Goal: Task Accomplishment & Management: Use online tool/utility

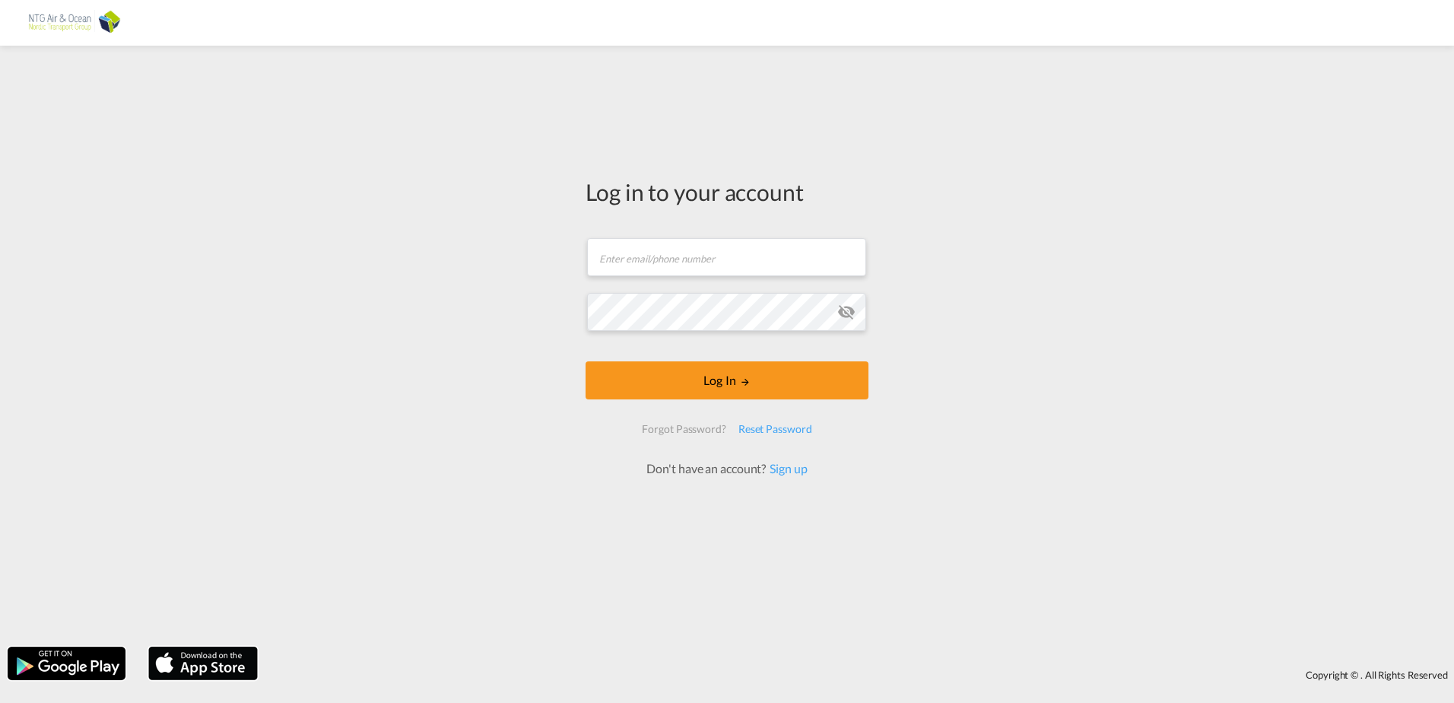
click at [682, 257] on form "Email field is required Password field is required Log In Forgot Password? Rese…" at bounding box center [727, 350] width 283 height 254
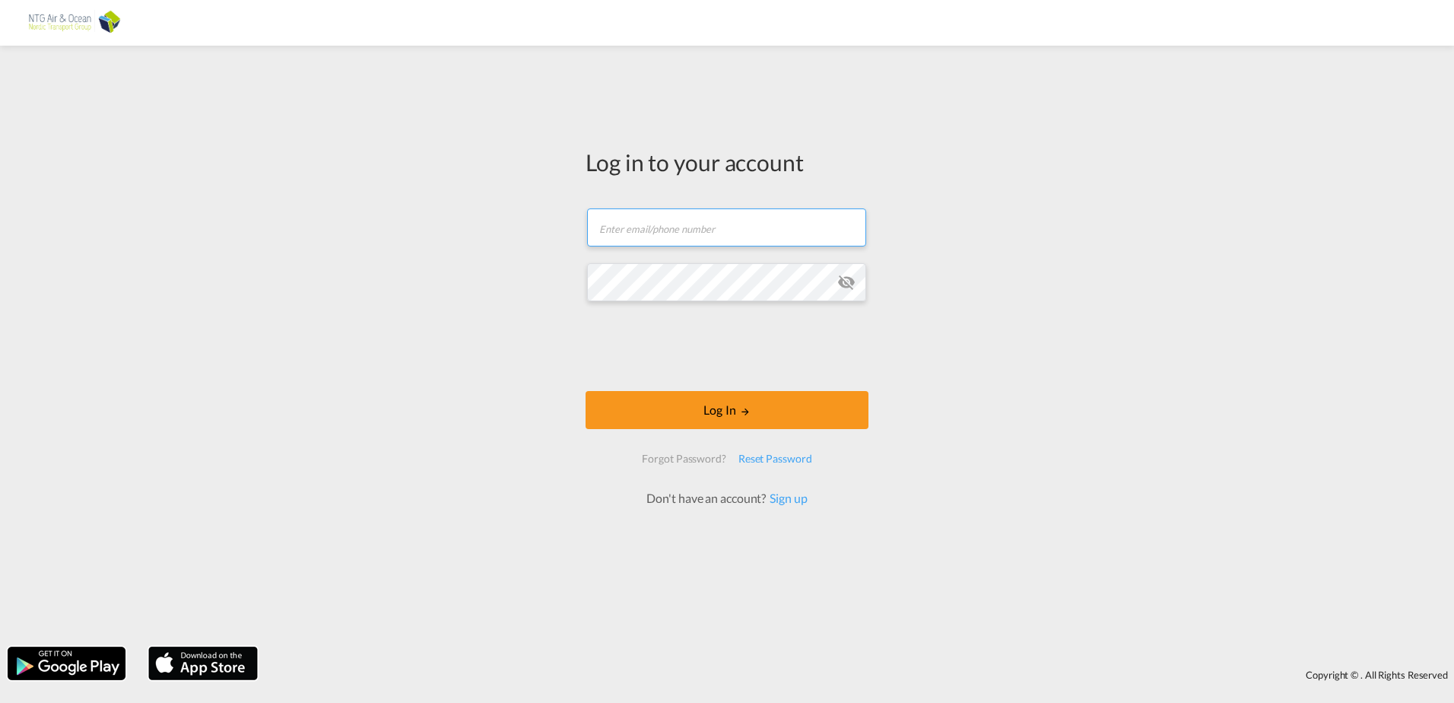
click at [670, 228] on input "text" at bounding box center [726, 227] width 279 height 38
type input "[EMAIL_ADDRESS][DOMAIN_NAME]"
click at [843, 284] on md-icon "icon-eye-off" at bounding box center [846, 282] width 18 height 18
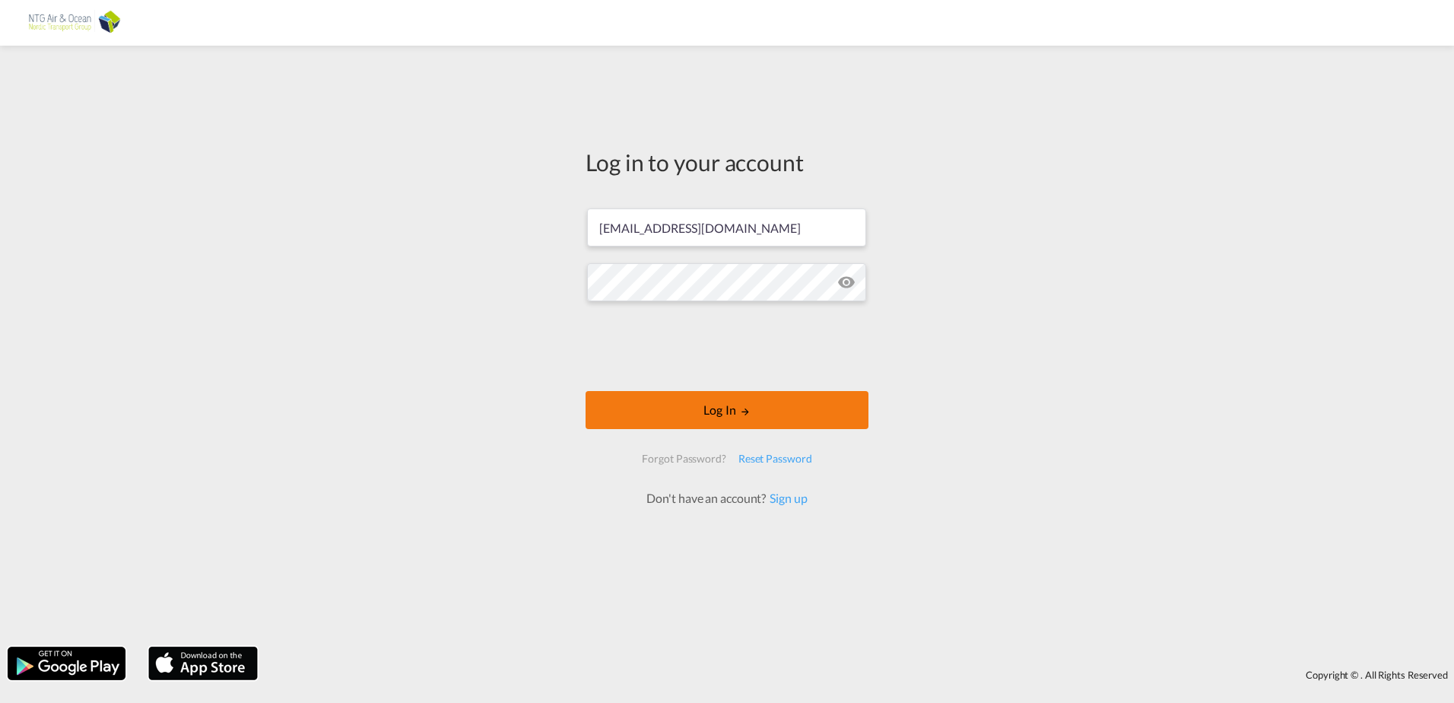
click at [718, 395] on button "Log In" at bounding box center [727, 410] width 283 height 38
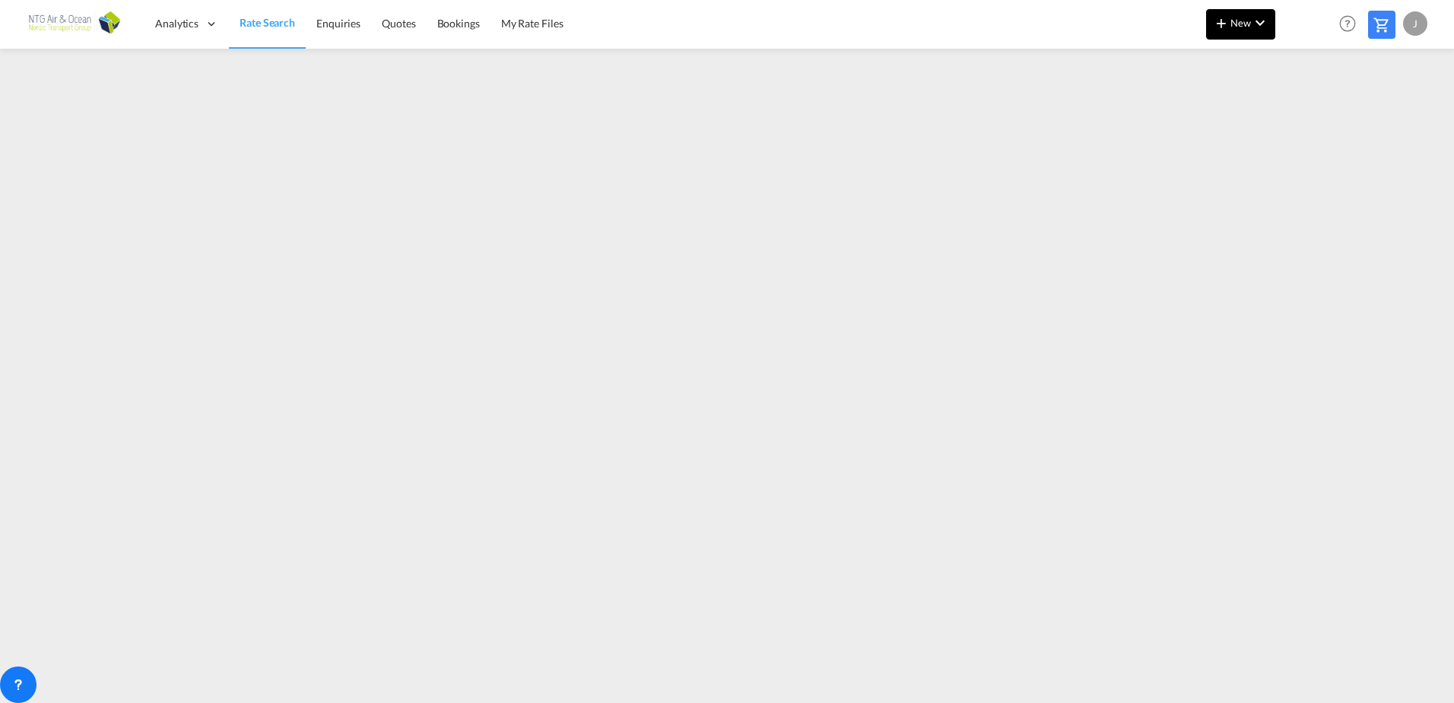
click at [1263, 26] on md-icon "icon-chevron-down" at bounding box center [1260, 23] width 18 height 18
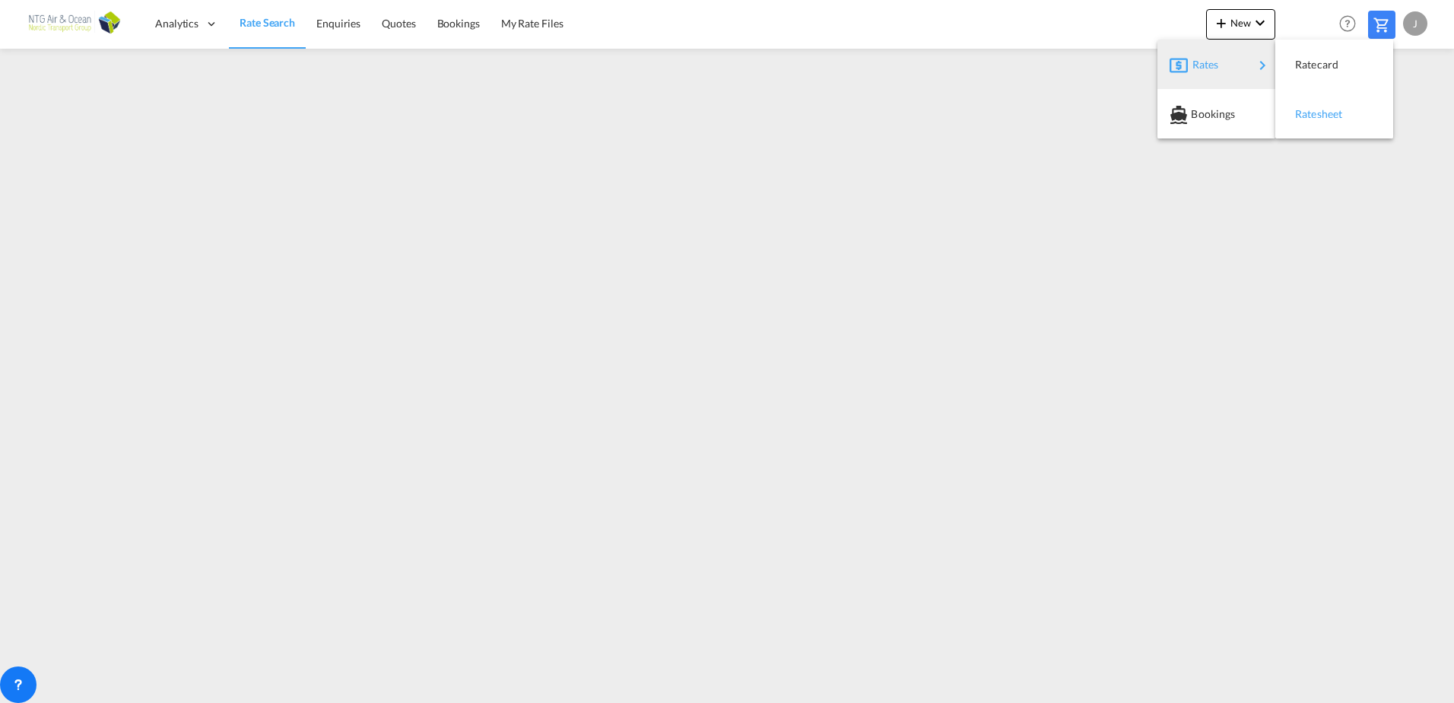
click at [1312, 116] on span "Ratesheet" at bounding box center [1303, 114] width 17 height 30
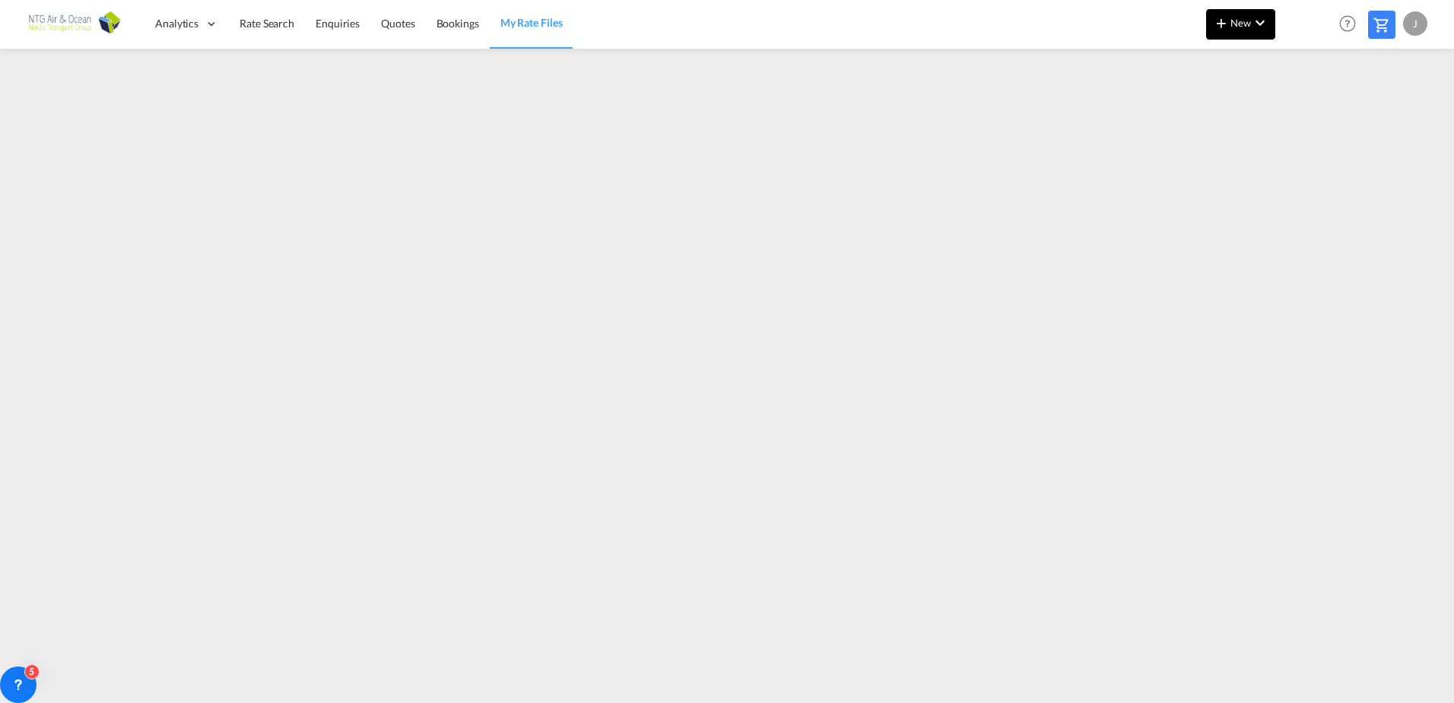
click at [1266, 17] on md-icon "icon-chevron-down" at bounding box center [1260, 23] width 18 height 18
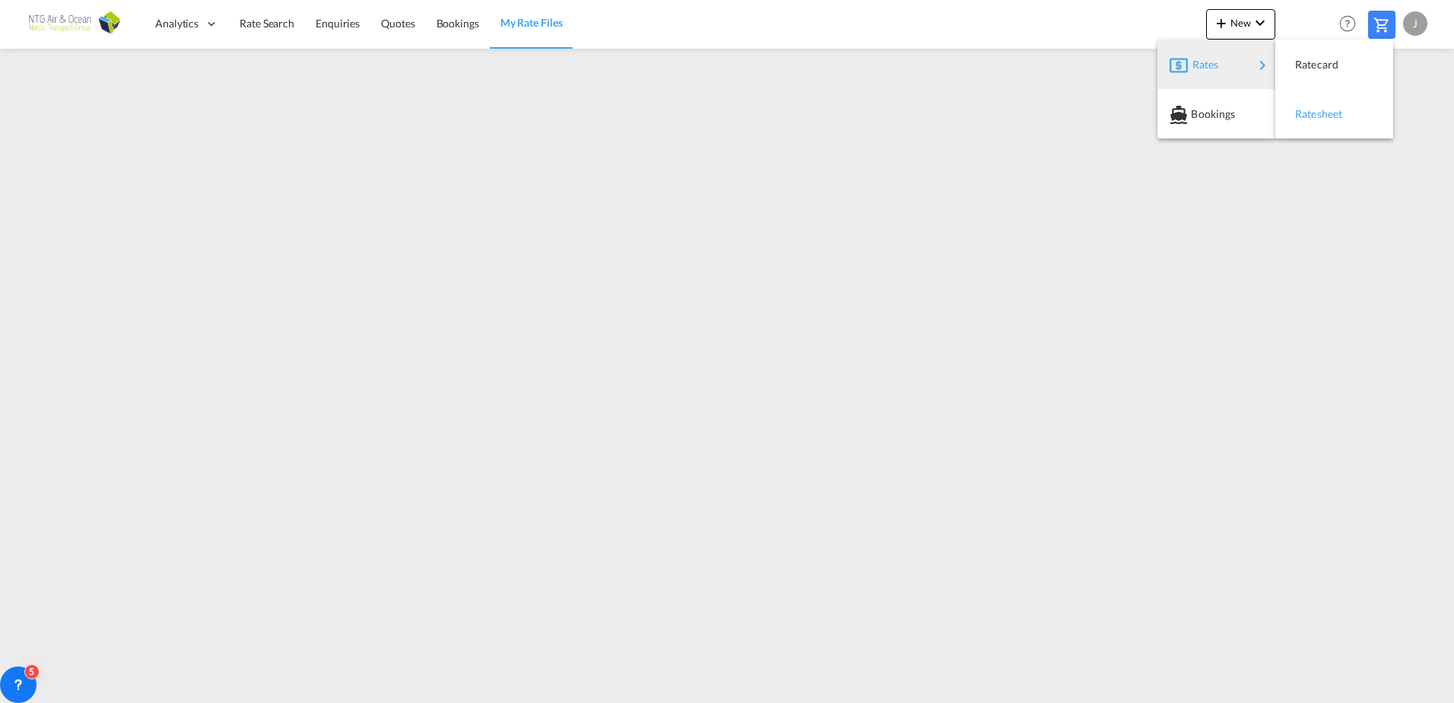
click at [1312, 109] on span "Ratesheet" at bounding box center [1303, 114] width 17 height 30
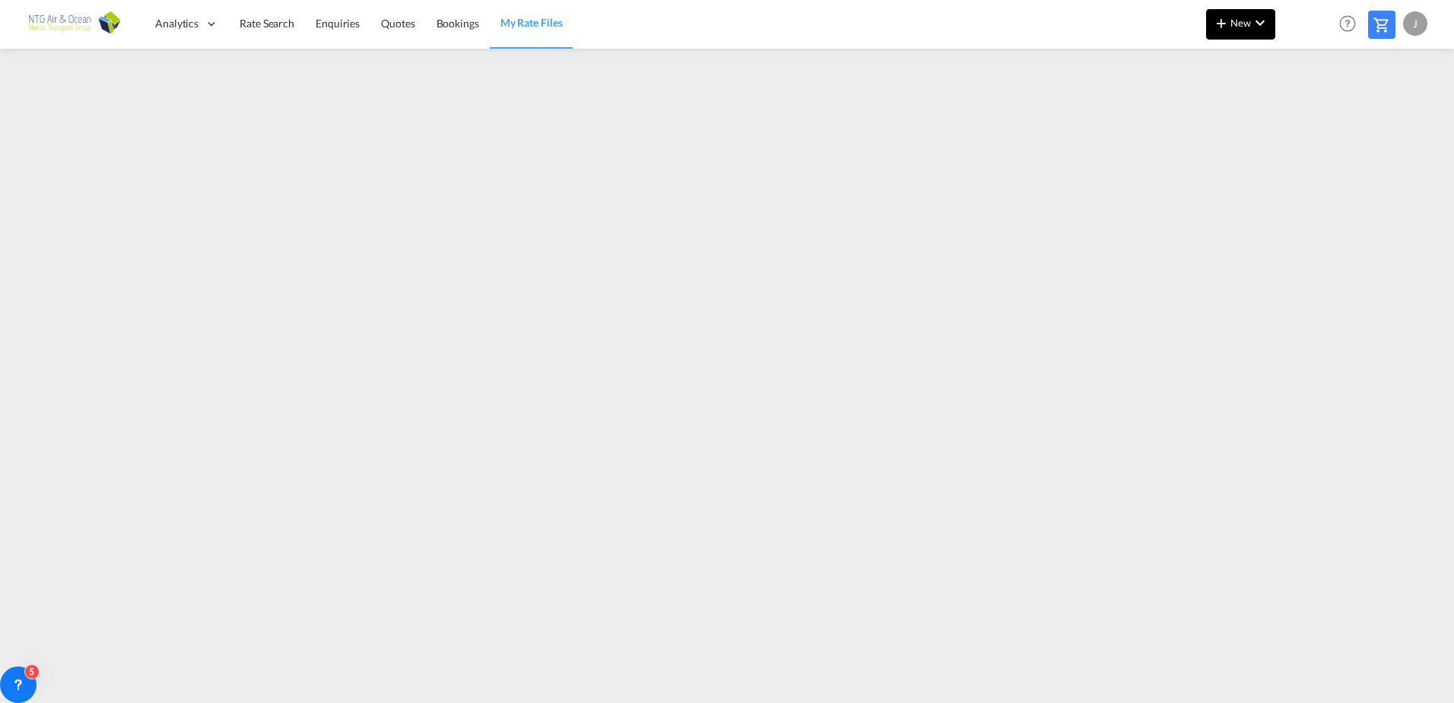
click at [1259, 22] on md-icon "icon-chevron-down" at bounding box center [1260, 23] width 18 height 18
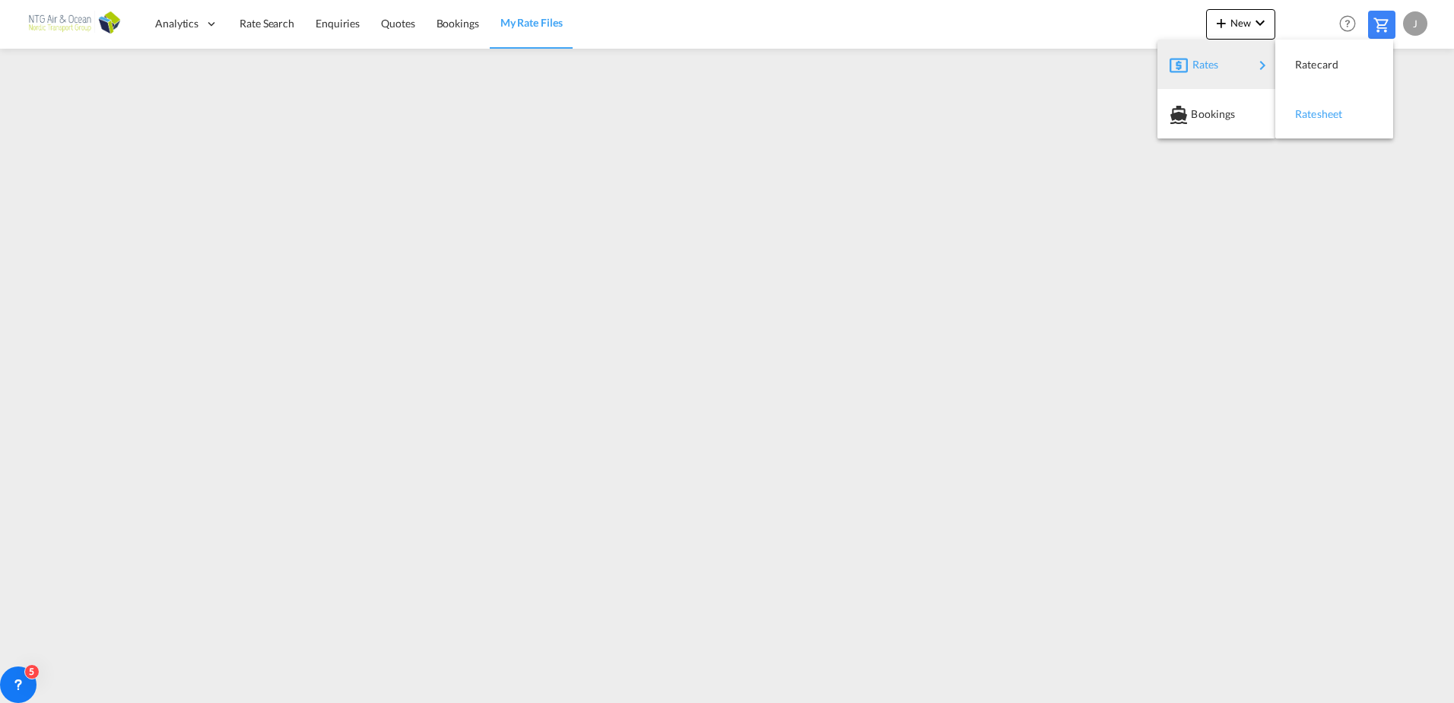
click at [1312, 119] on span "Ratesheet" at bounding box center [1303, 114] width 17 height 30
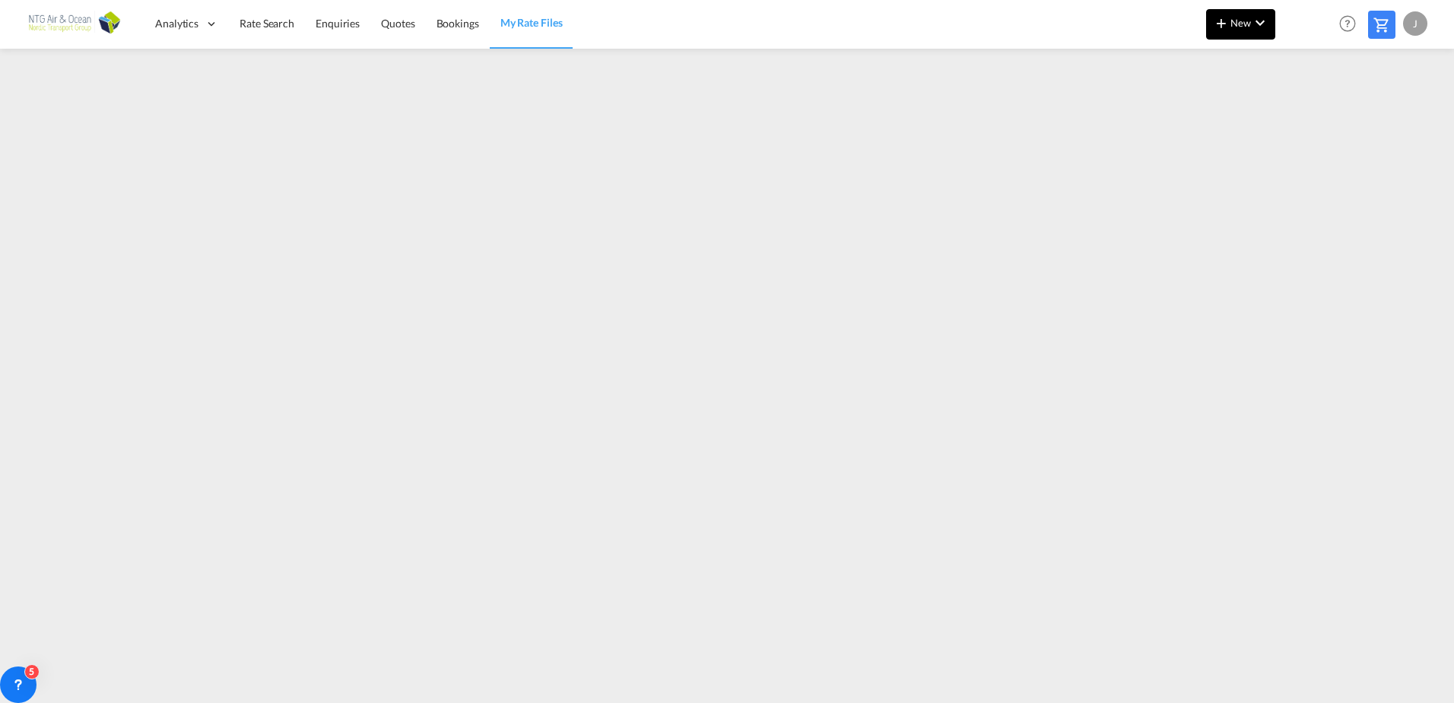
click at [1272, 30] on button "New" at bounding box center [1240, 24] width 69 height 30
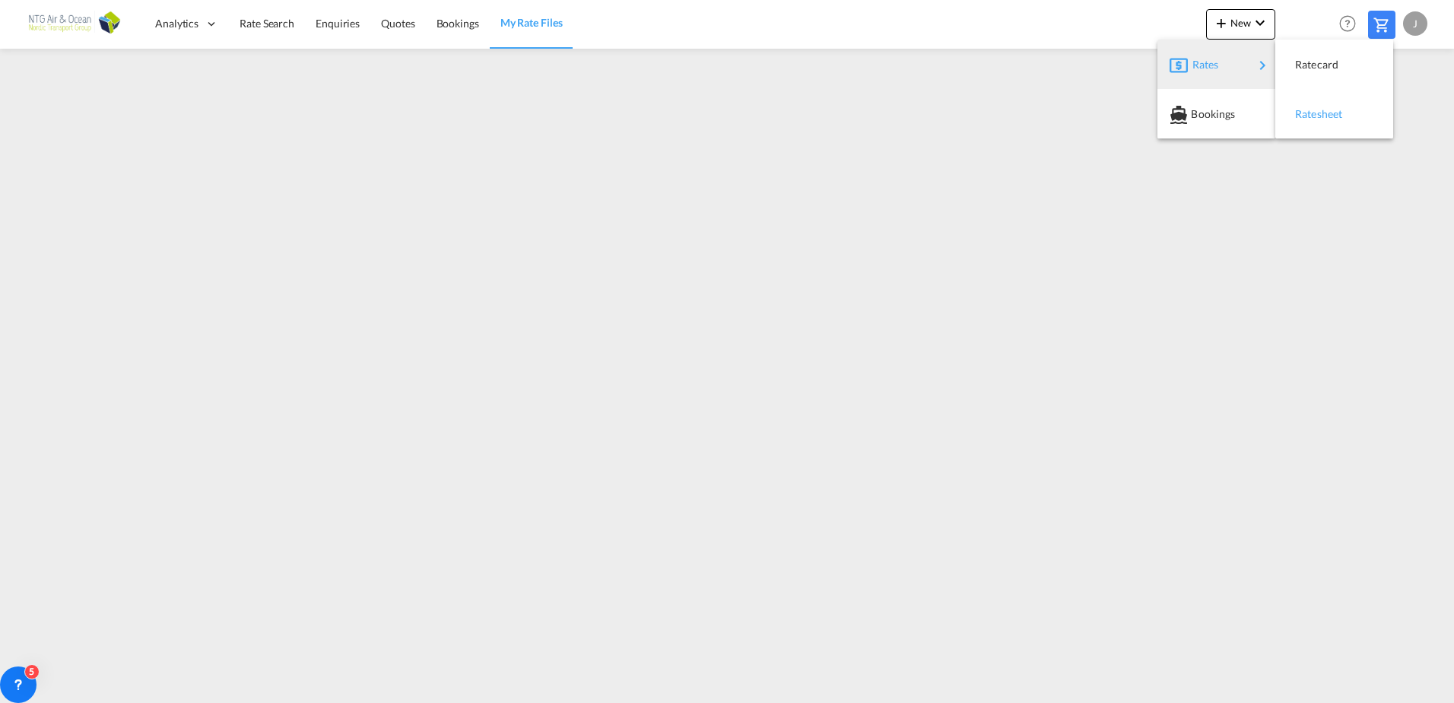
click at [1312, 115] on span "Ratesheet" at bounding box center [1303, 114] width 17 height 30
click at [526, 25] on span "My Rate Files" at bounding box center [531, 22] width 62 height 13
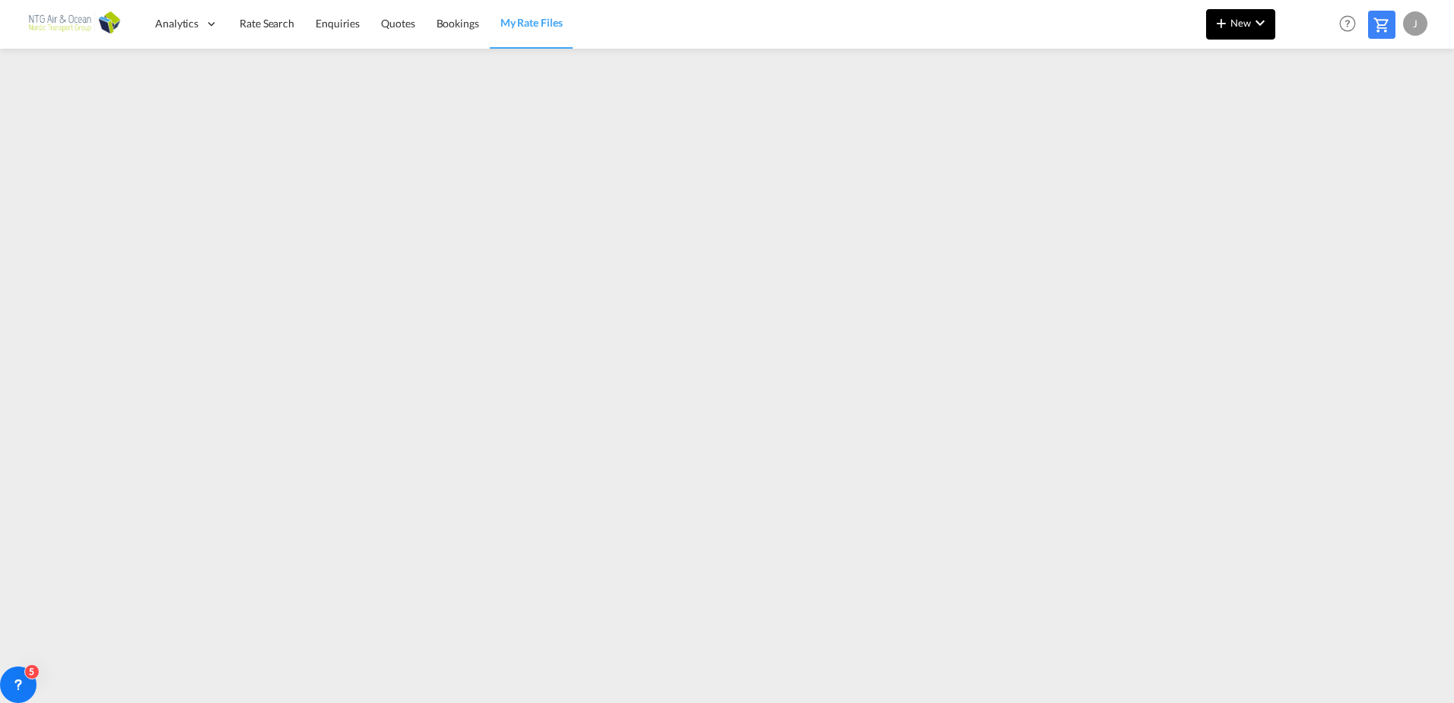
click at [1255, 21] on md-icon "icon-chevron-down" at bounding box center [1260, 23] width 18 height 18
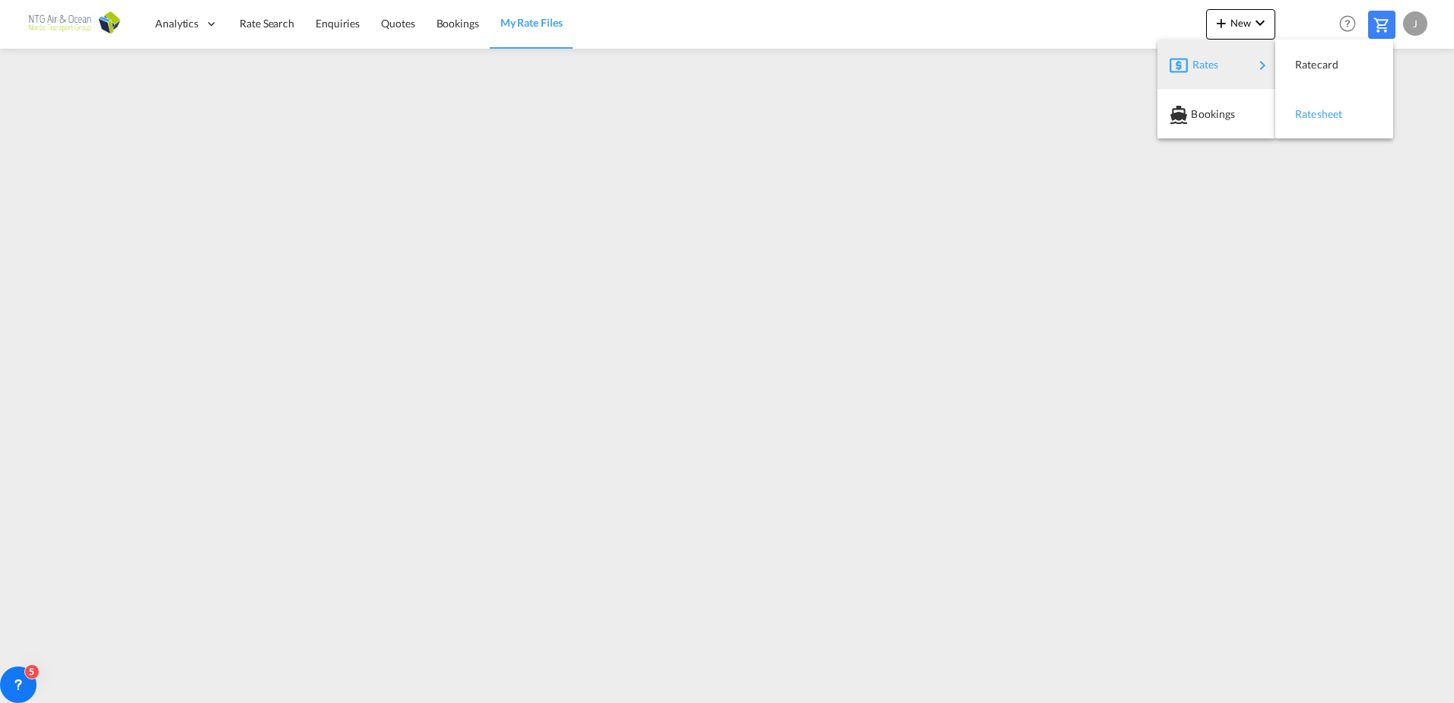
click at [1312, 119] on span "Ratesheet" at bounding box center [1303, 114] width 17 height 30
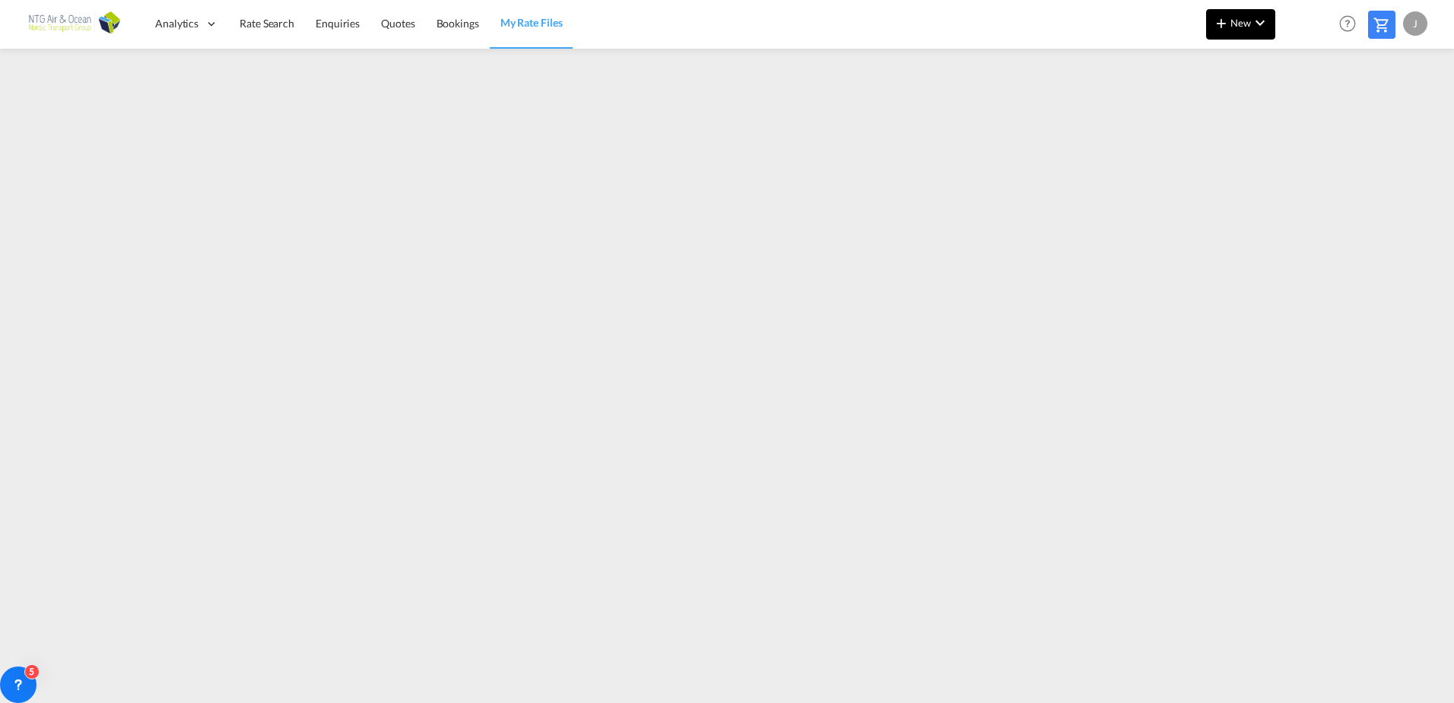
click at [1256, 17] on md-icon "icon-chevron-down" at bounding box center [1260, 23] width 18 height 18
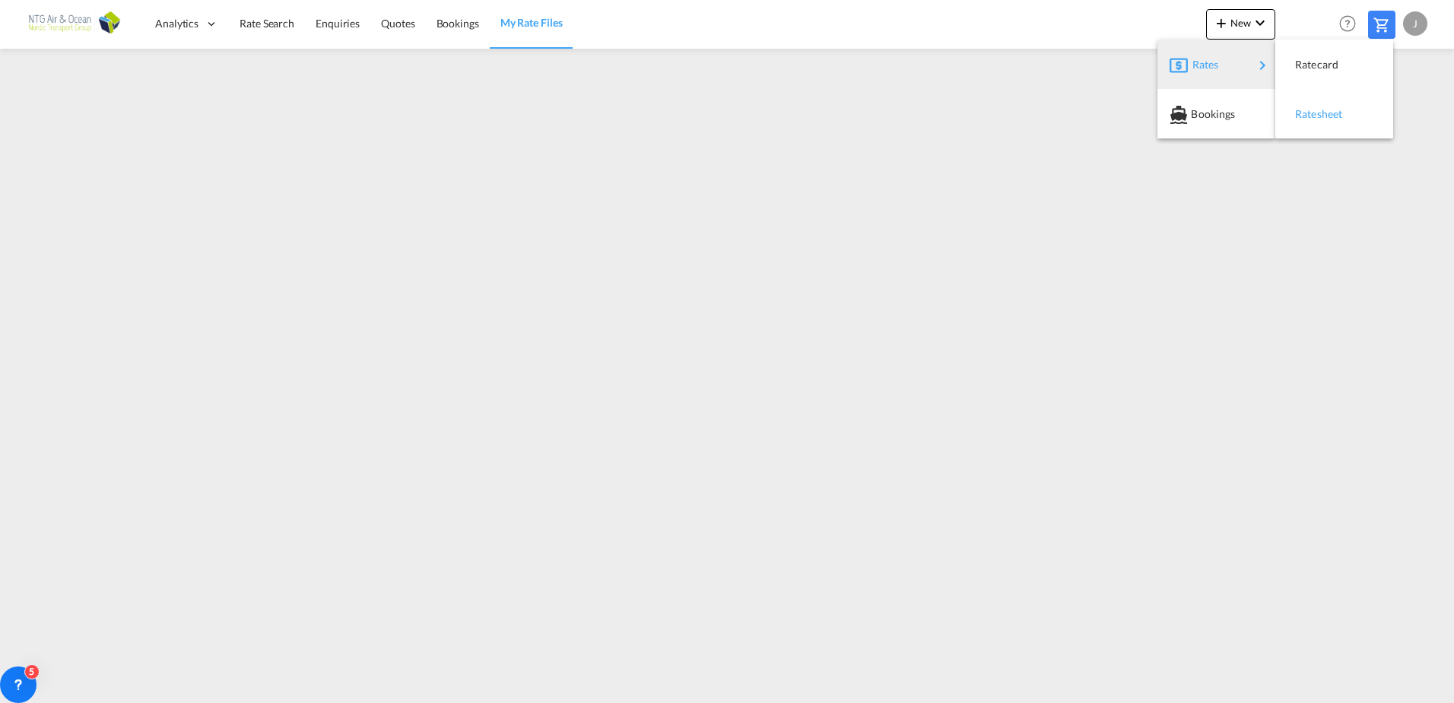
click at [1320, 122] on div "Ratesheet" at bounding box center [1323, 114] width 56 height 38
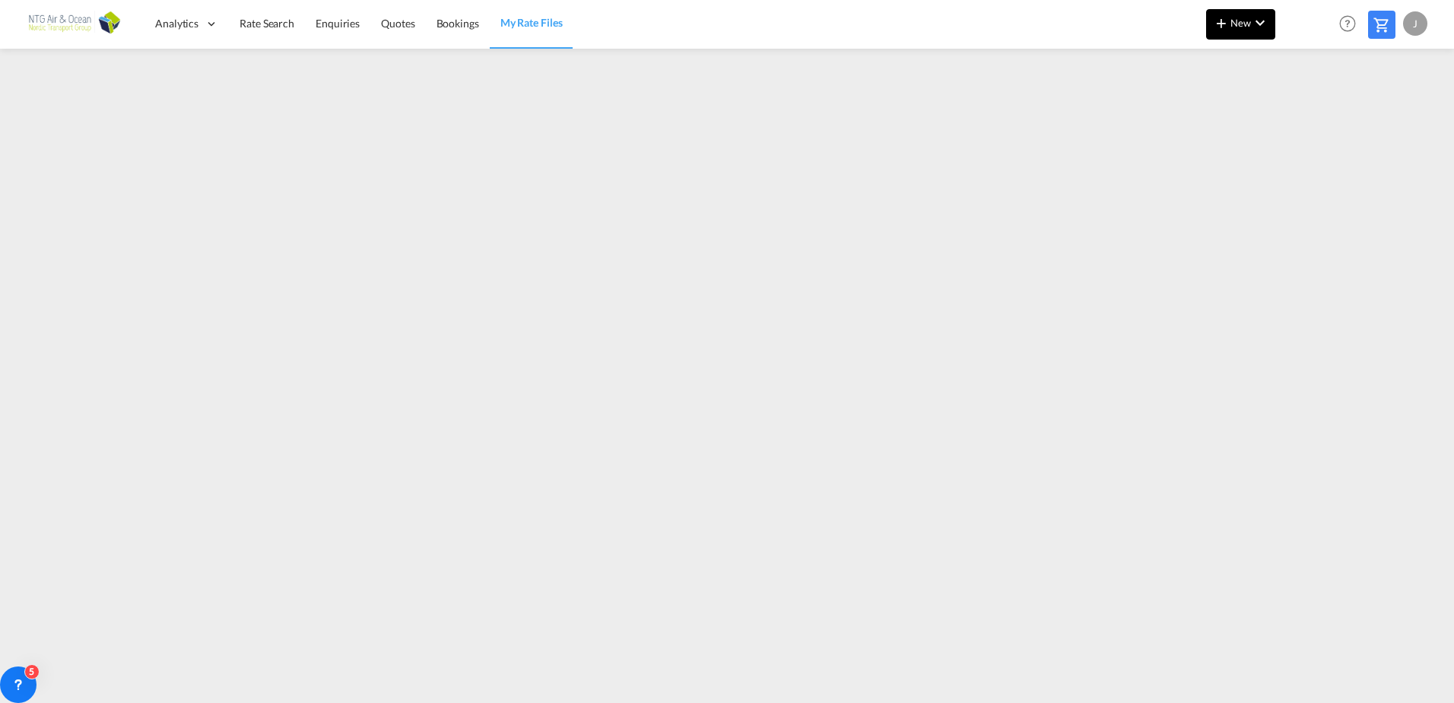
click at [1254, 29] on md-icon "icon-chevron-down" at bounding box center [1260, 23] width 18 height 18
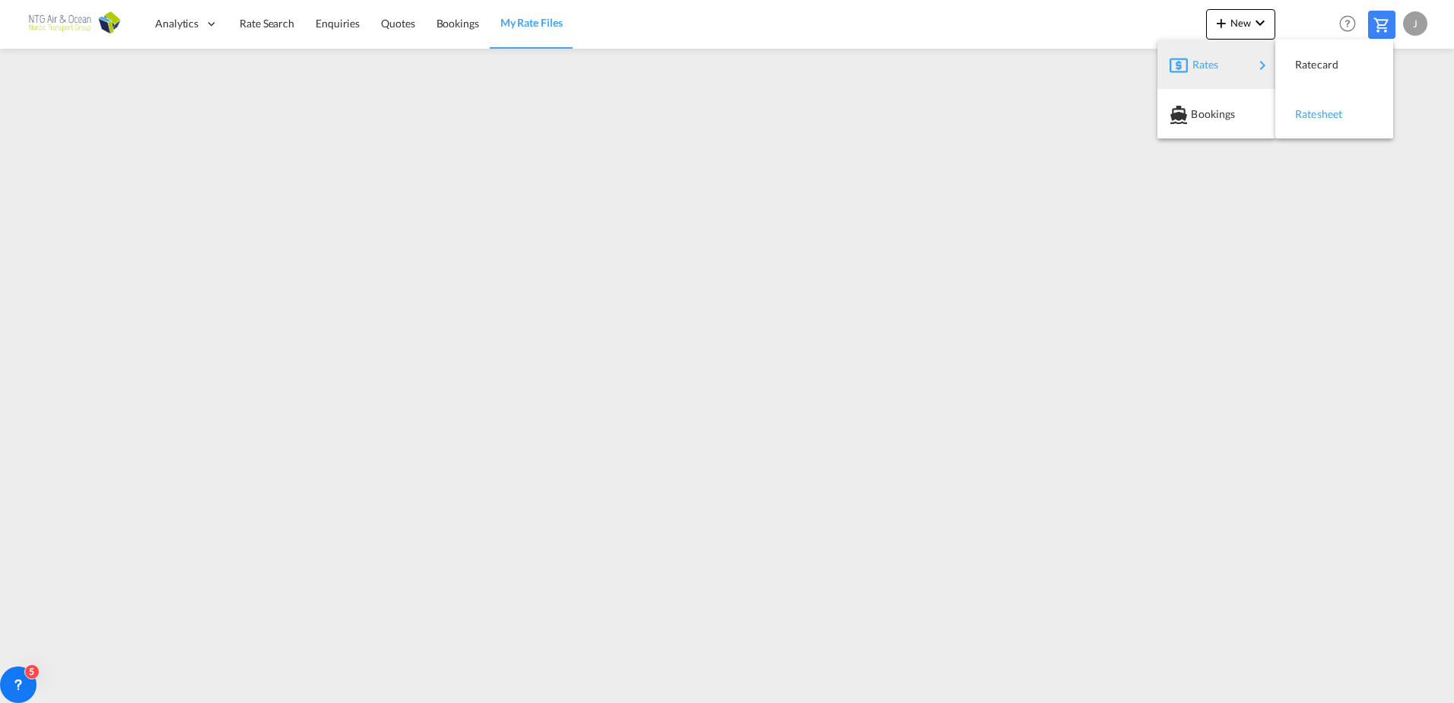
click at [1312, 116] on span "Ratesheet" at bounding box center [1303, 114] width 17 height 30
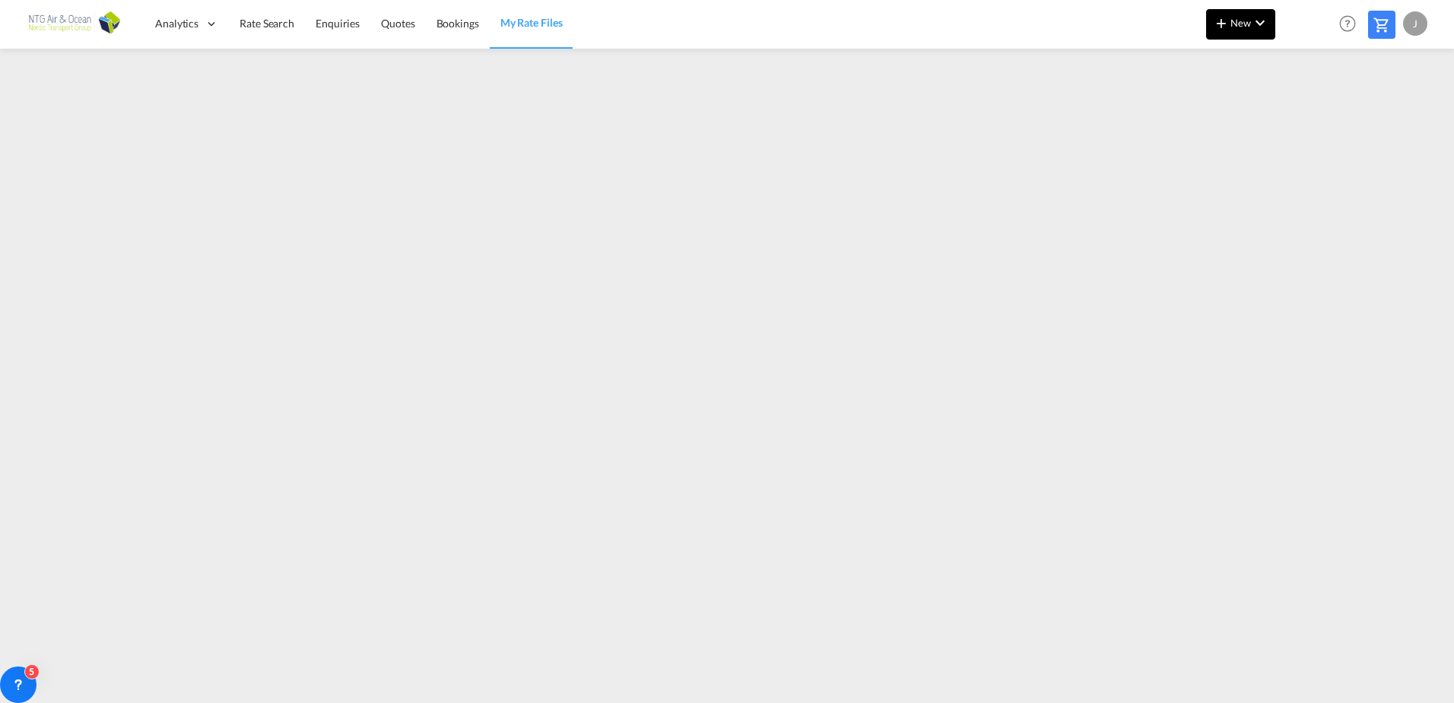
click at [1265, 18] on md-icon "icon-chevron-down" at bounding box center [1260, 23] width 18 height 18
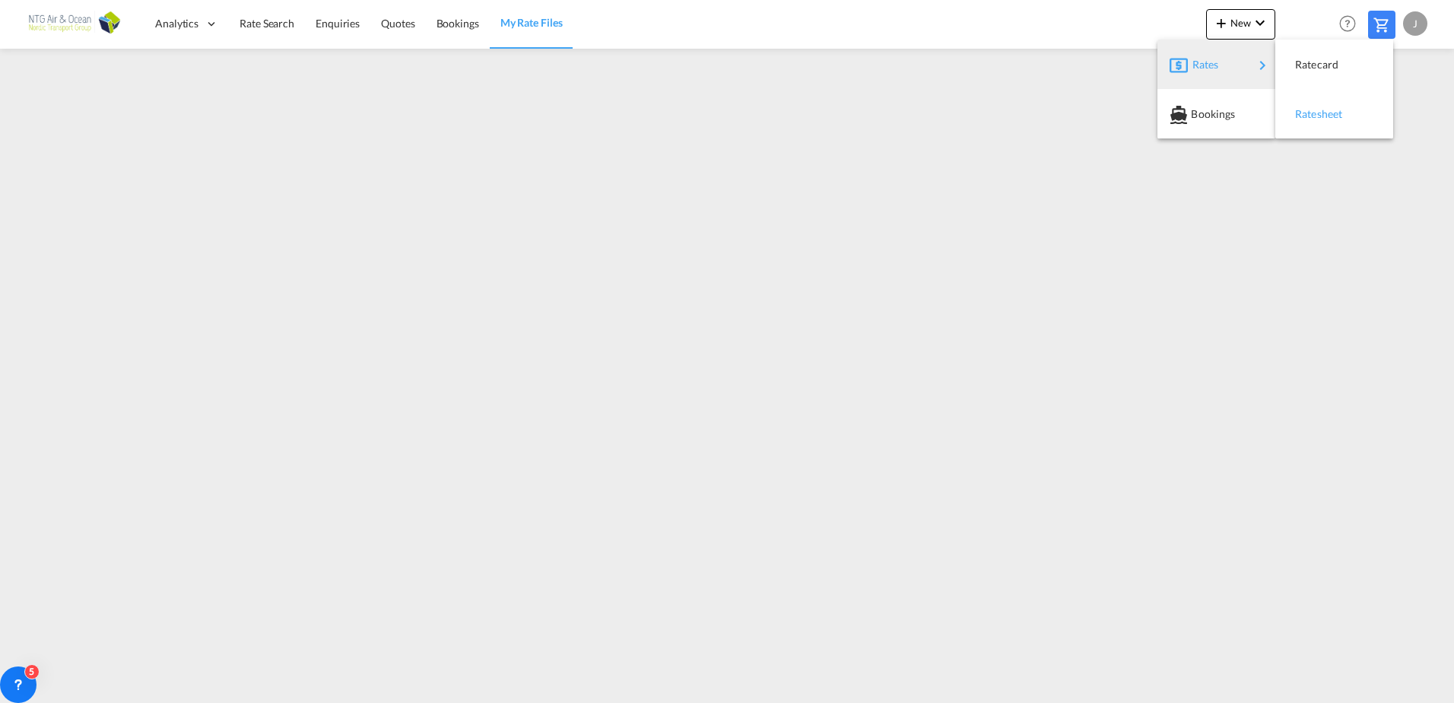
click at [1314, 123] on div "Ratesheet" at bounding box center [1323, 114] width 56 height 38
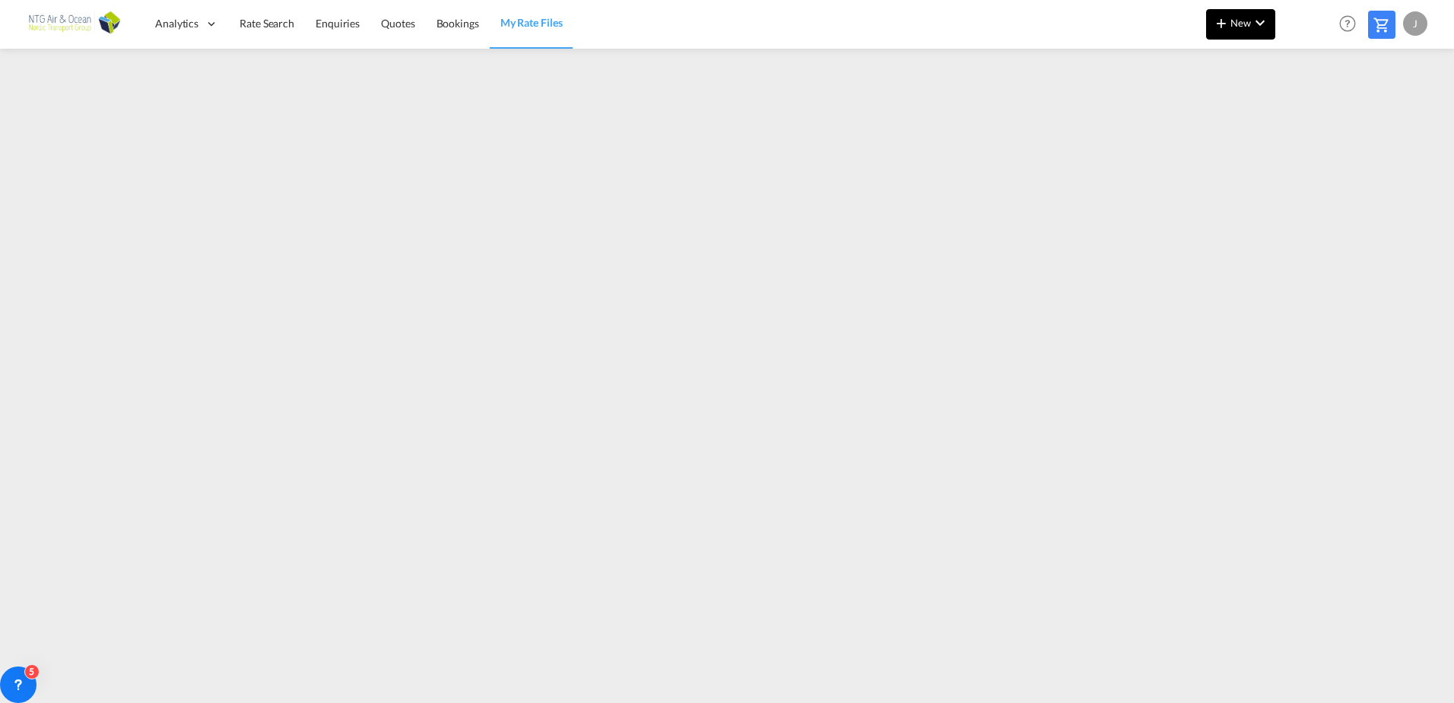
click at [1259, 22] on md-icon "icon-chevron-down" at bounding box center [1260, 23] width 18 height 18
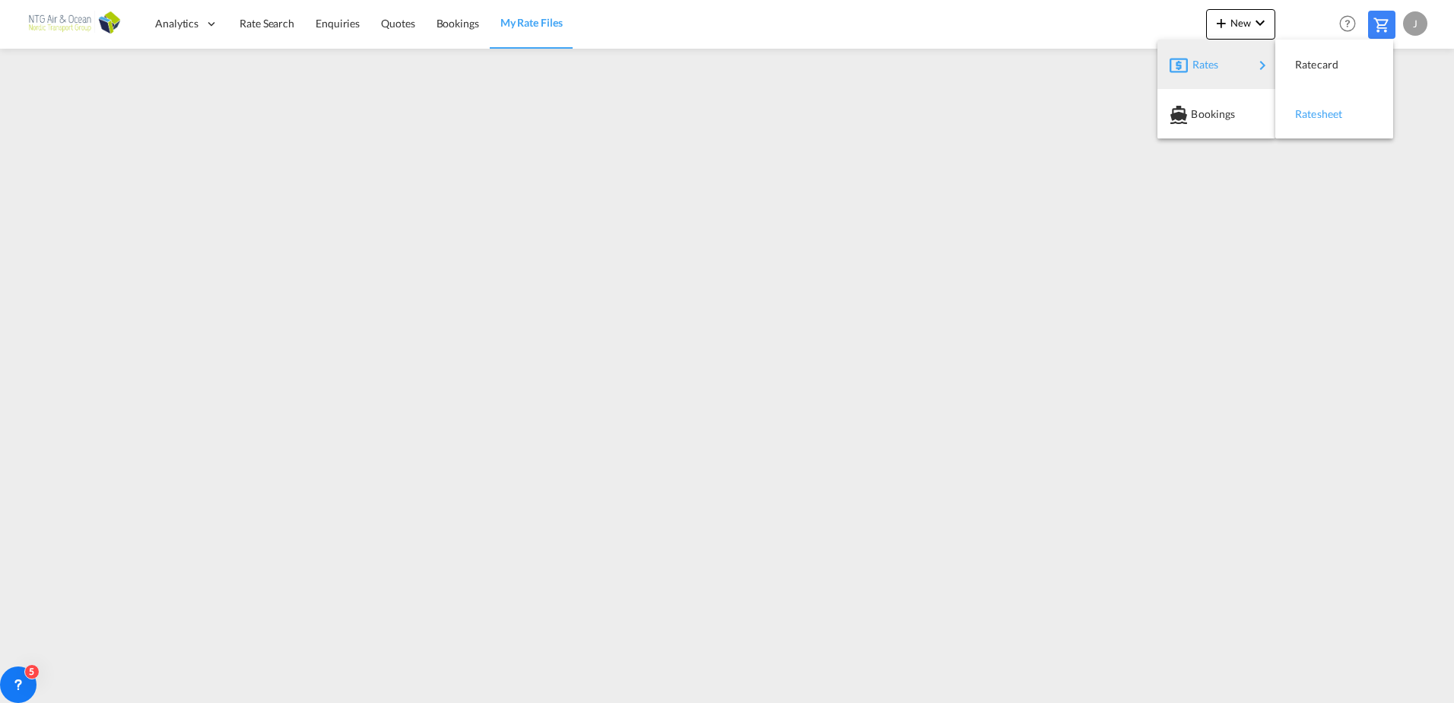
click at [1312, 109] on span "Ratesheet" at bounding box center [1303, 114] width 17 height 30
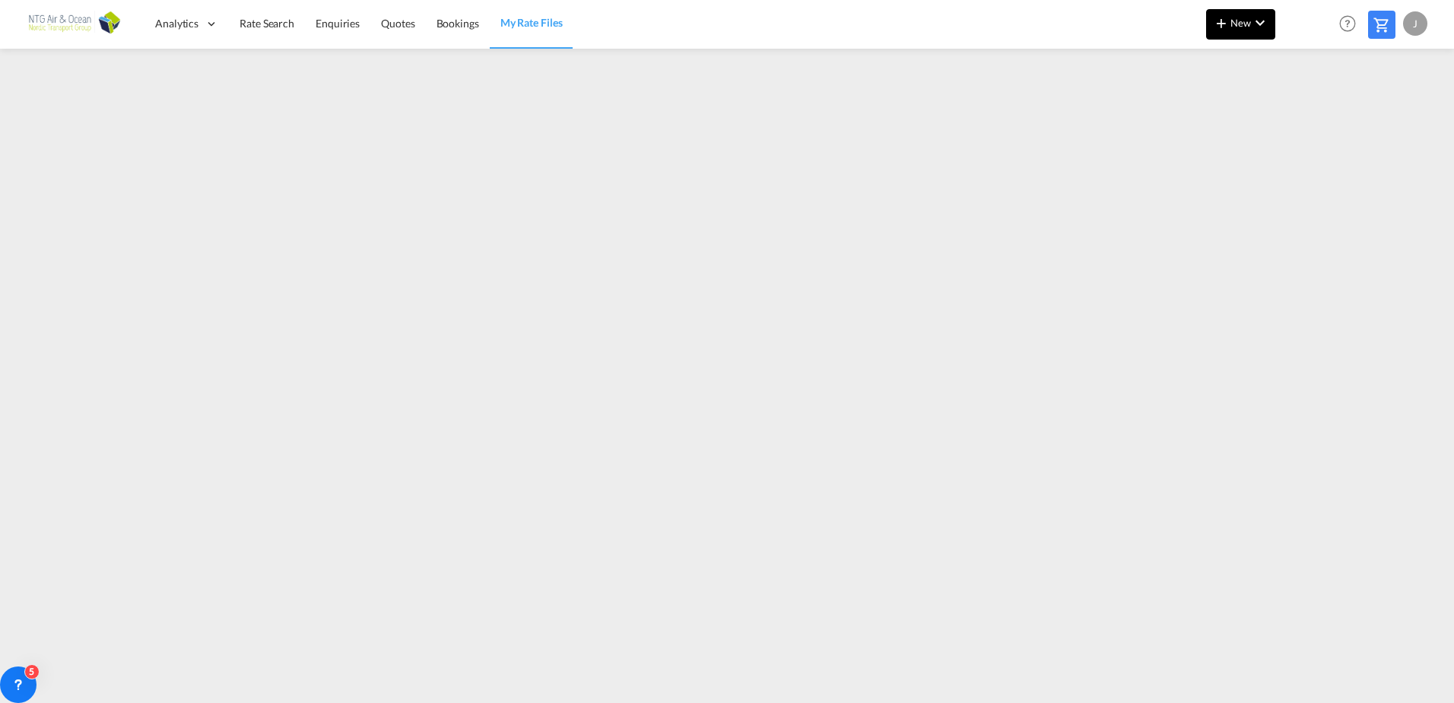
click at [1258, 24] on md-icon "icon-chevron-down" at bounding box center [1260, 23] width 18 height 18
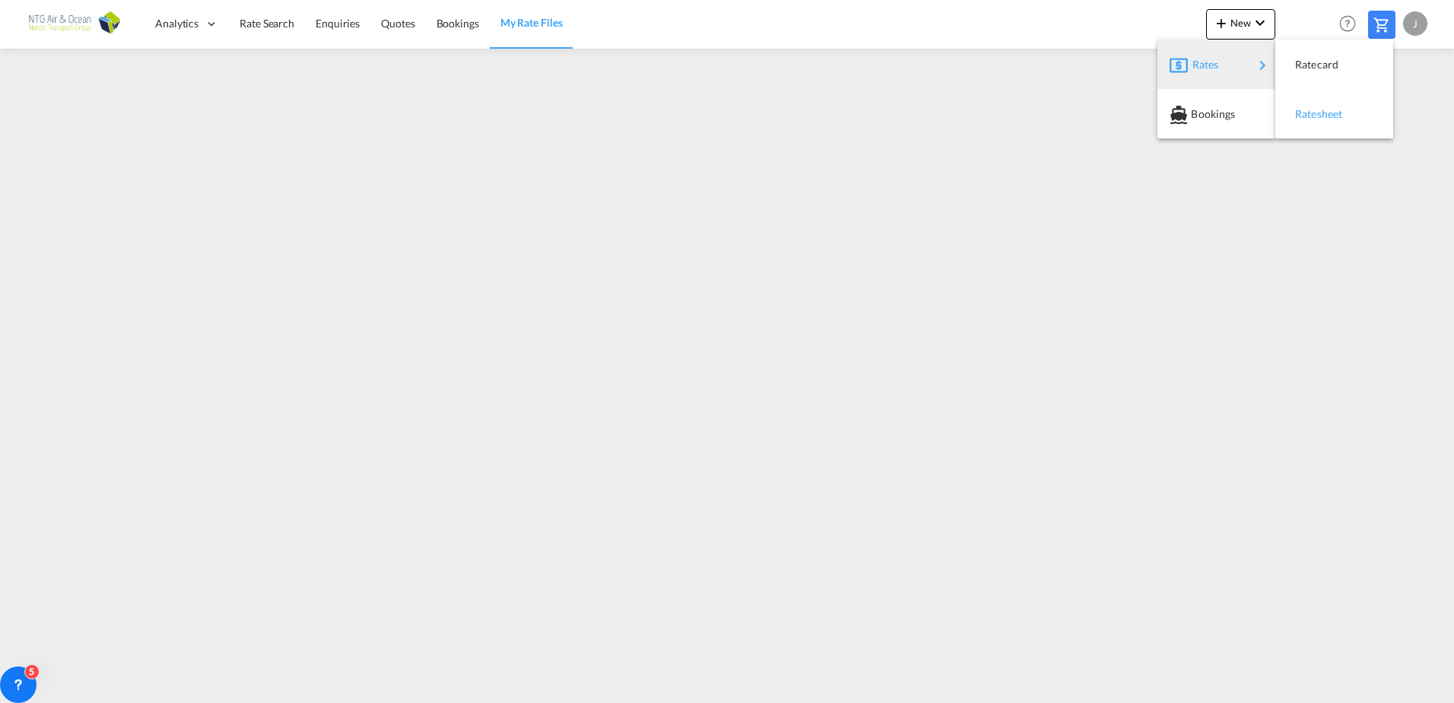
click at [1312, 115] on span "Ratesheet" at bounding box center [1303, 114] width 17 height 30
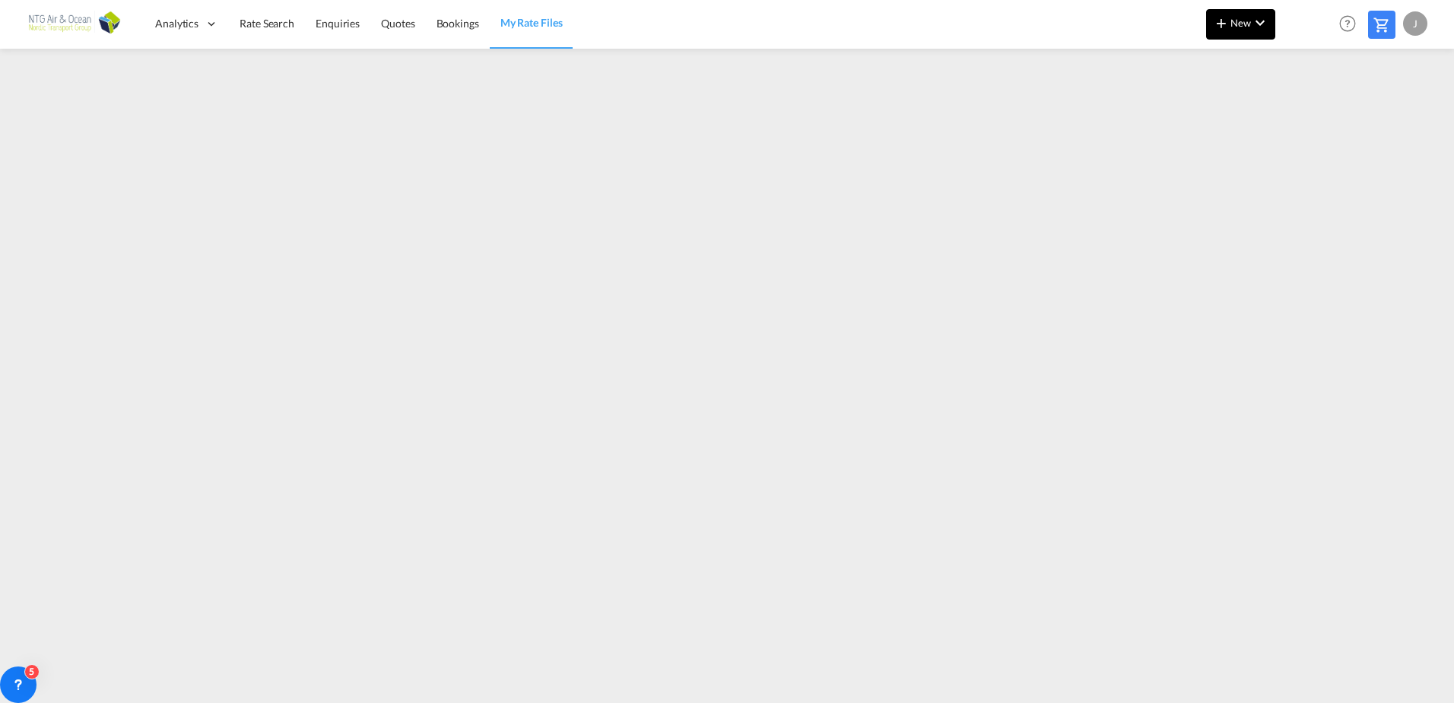
click at [1260, 23] on md-icon "icon-chevron-down" at bounding box center [1260, 23] width 18 height 18
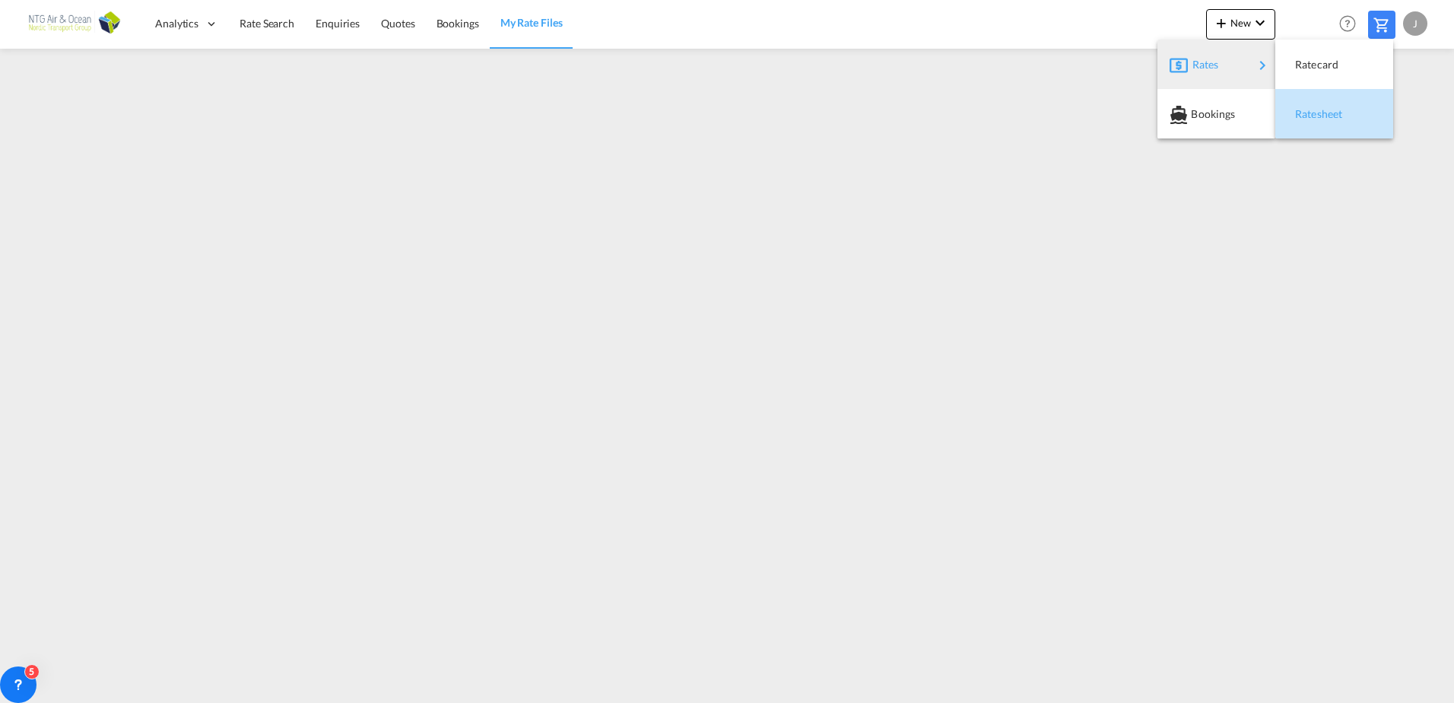
click at [1324, 120] on div "Ratesheet" at bounding box center [1323, 114] width 56 height 38
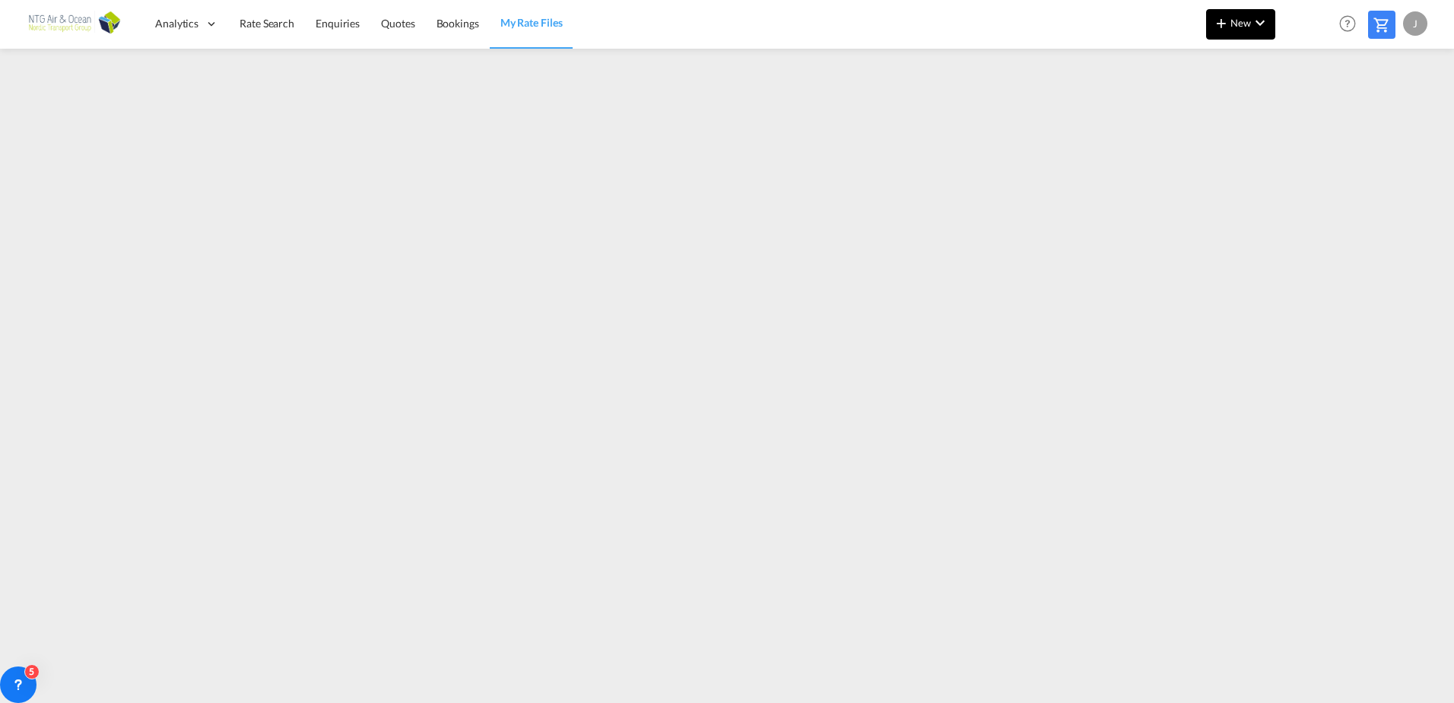
click at [1257, 35] on button "New" at bounding box center [1240, 24] width 69 height 30
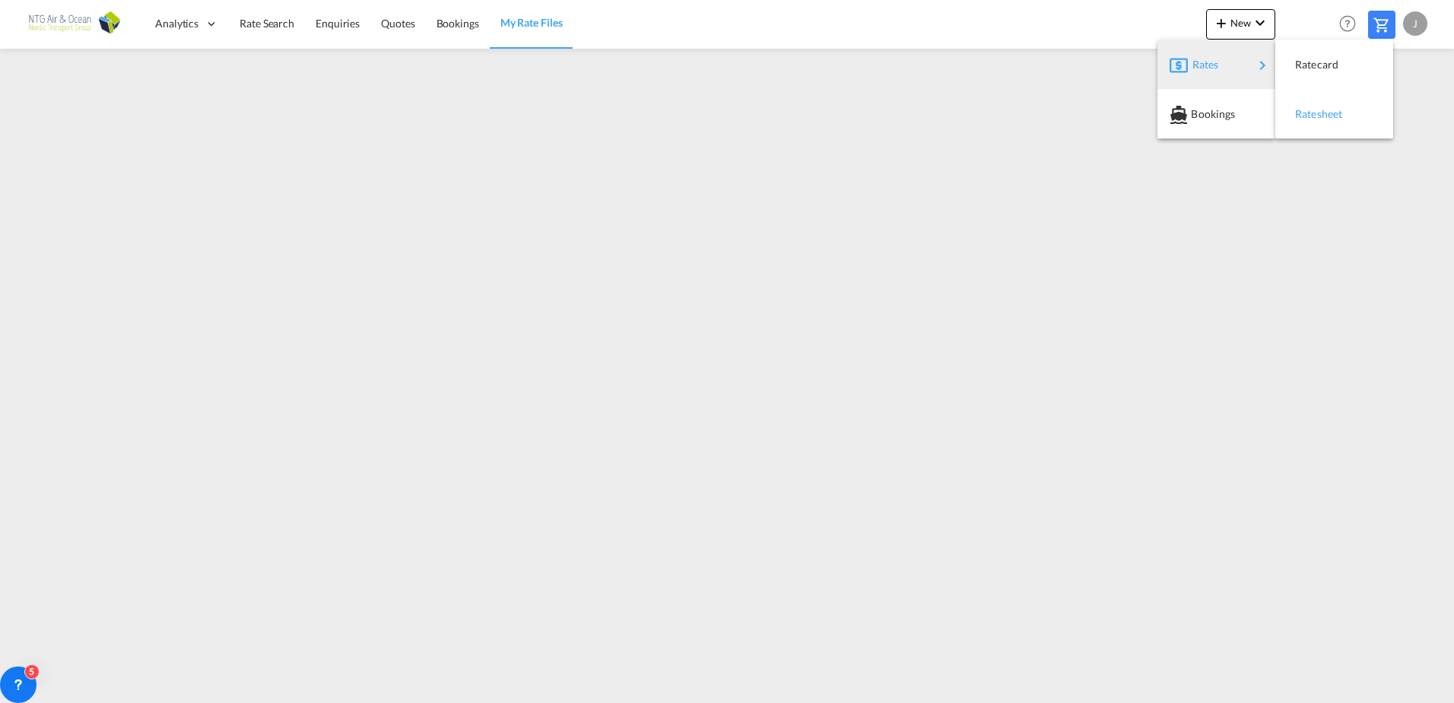
click at [1328, 123] on div "Ratesheet" at bounding box center [1323, 114] width 56 height 38
click at [270, 22] on span "Rate Search" at bounding box center [267, 23] width 55 height 13
